Goal: Task Accomplishment & Management: Use online tool/utility

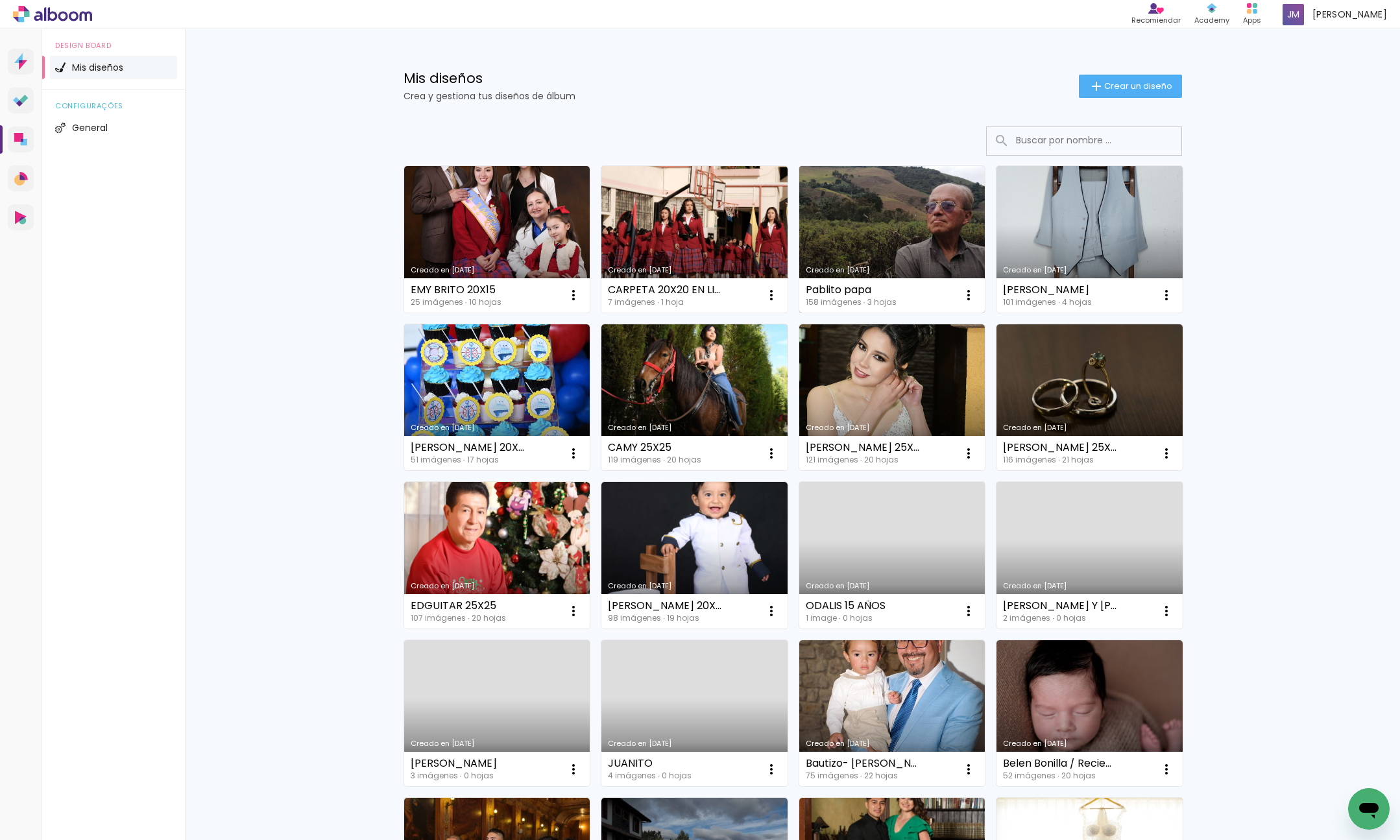
click at [931, 237] on link "Creado en [DATE]" at bounding box center [892, 239] width 186 height 147
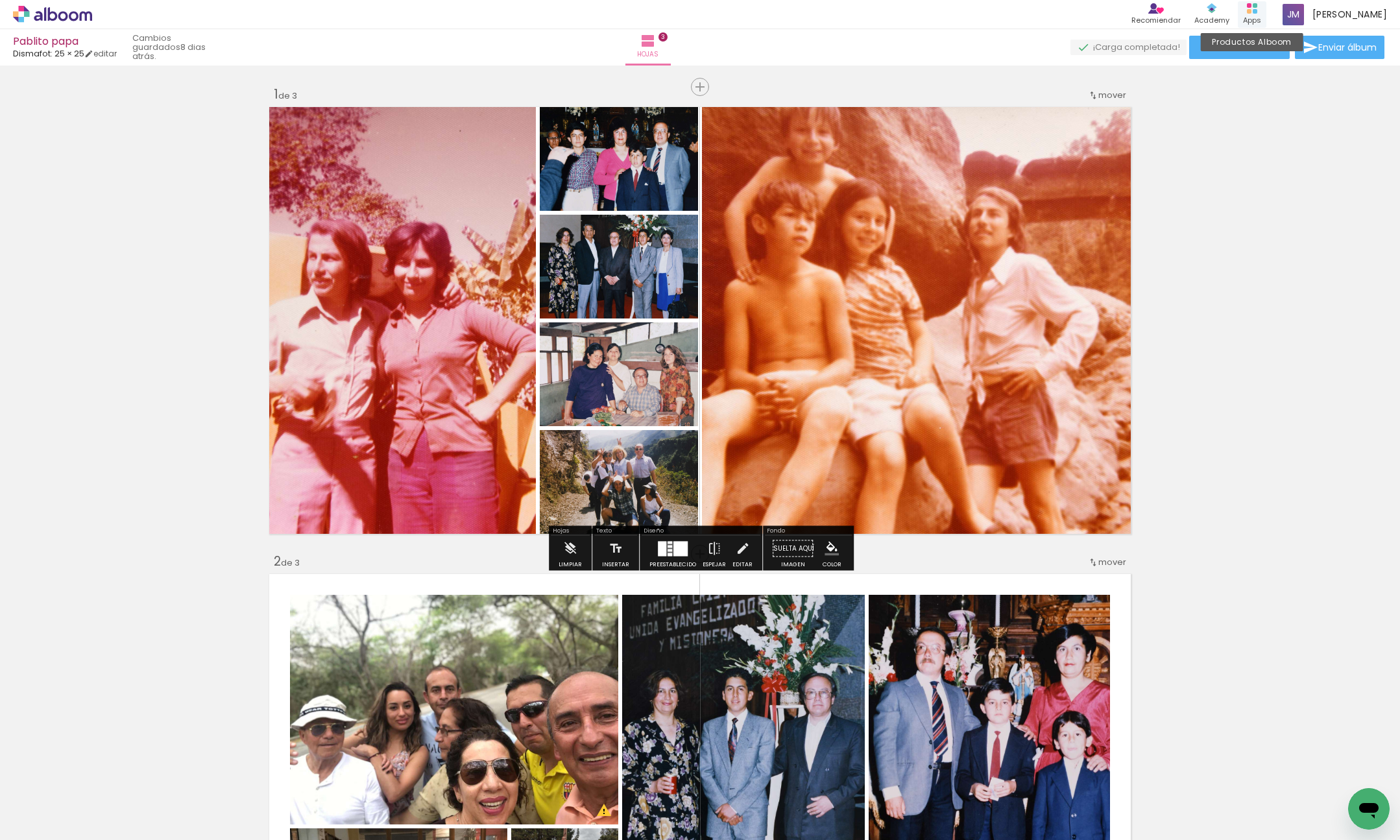
click at [1257, 11] on rect at bounding box center [1255, 11] width 4 height 4
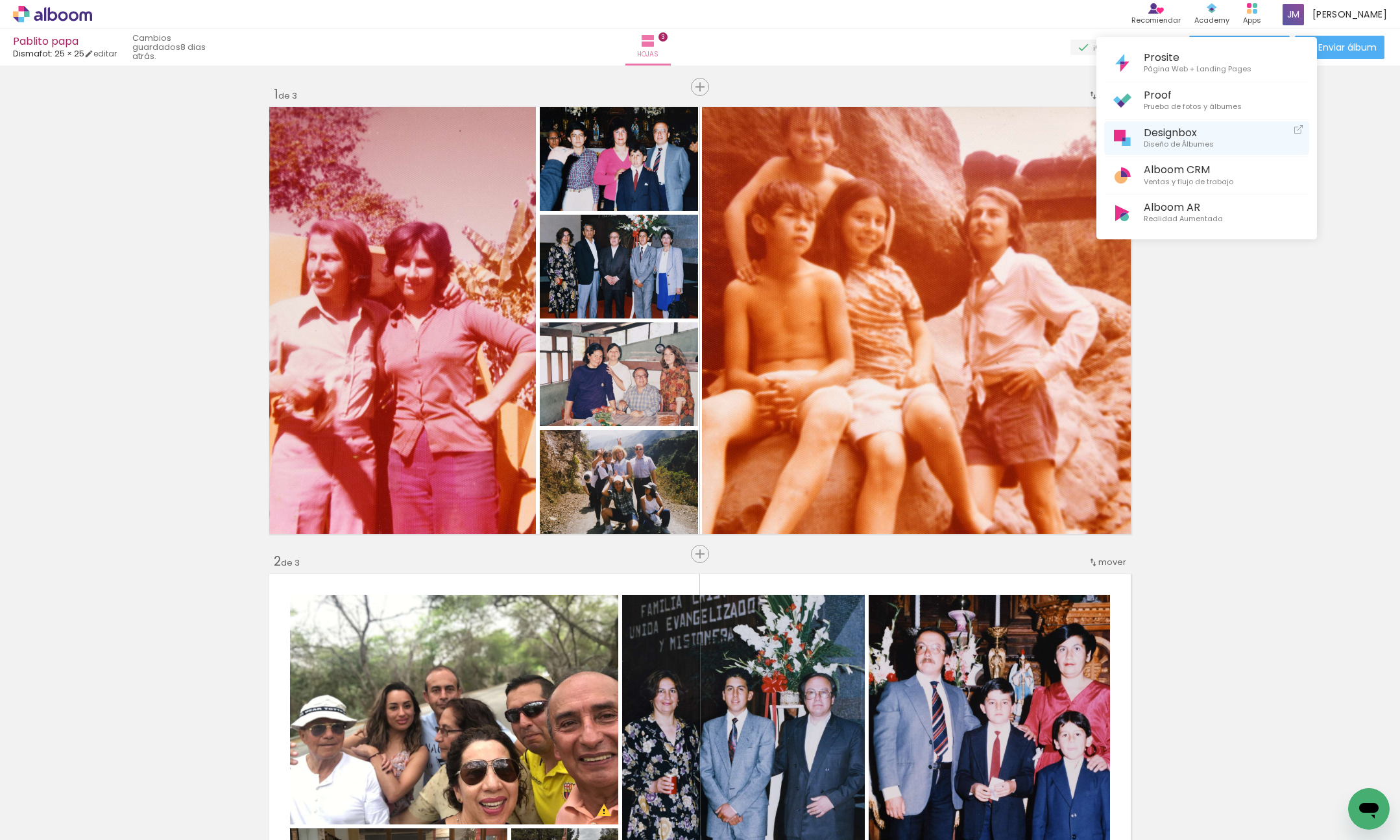
click at [1210, 142] on span "Diseño de Álbumes" at bounding box center [1178, 145] width 70 height 11
